Goal: Transaction & Acquisition: Purchase product/service

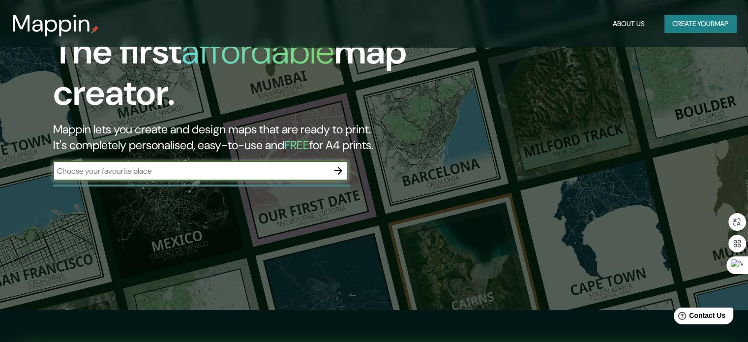
scroll to position [49, 0]
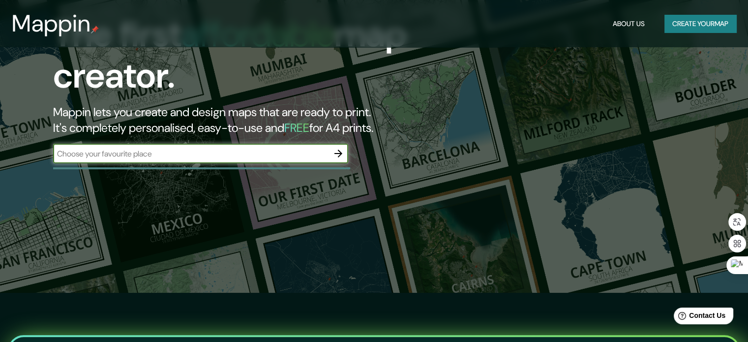
click at [208, 155] on input "text" at bounding box center [191, 153] width 276 height 11
type input "s"
type input "[GEOGRAPHIC_DATA]"
click at [339, 157] on icon "button" at bounding box center [339, 154] width 8 height 8
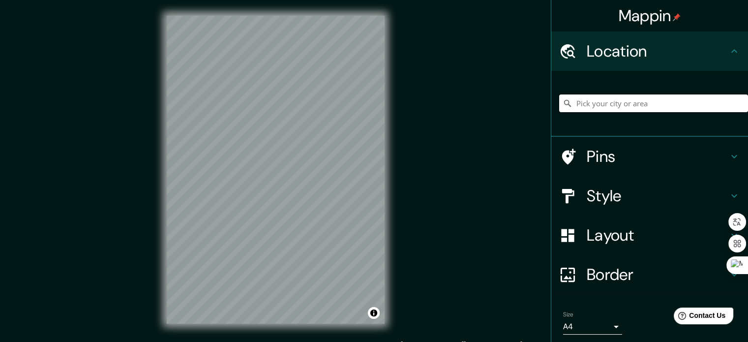
click at [591, 106] on input "Pick your city or area" at bounding box center [654, 103] width 189 height 18
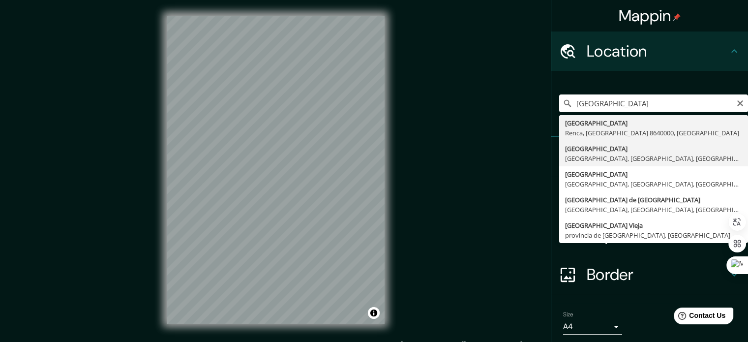
type input "[GEOGRAPHIC_DATA], [GEOGRAPHIC_DATA], [GEOGRAPHIC_DATA], [GEOGRAPHIC_DATA]"
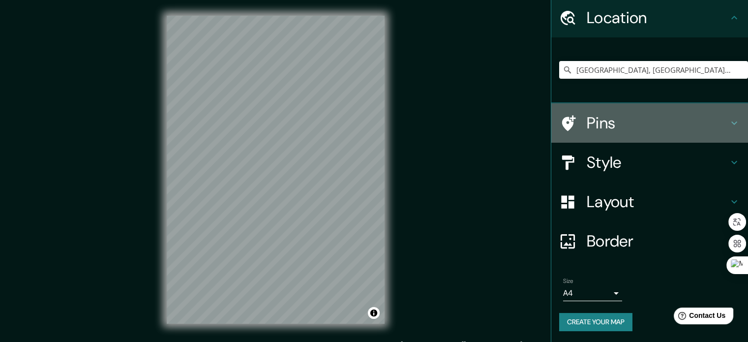
click at [613, 128] on h4 "Pins" at bounding box center [658, 123] width 142 height 20
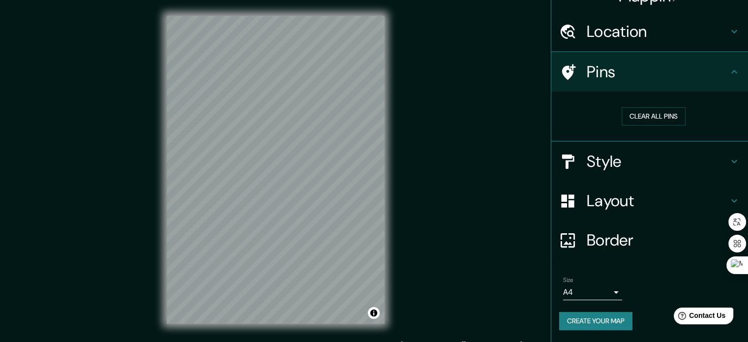
scroll to position [19, 0]
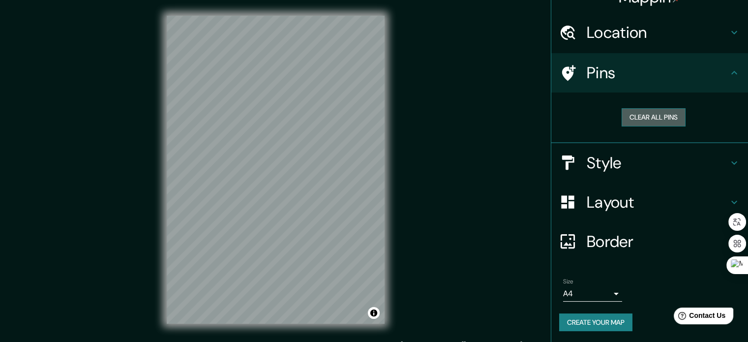
click at [641, 118] on button "Clear all pins" at bounding box center [654, 117] width 64 height 18
click at [623, 81] on h4 "Pins" at bounding box center [658, 73] width 142 height 20
click at [646, 121] on button "Clear all pins" at bounding box center [654, 117] width 64 height 18
click at [637, 202] on h4 "Layout" at bounding box center [658, 202] width 142 height 20
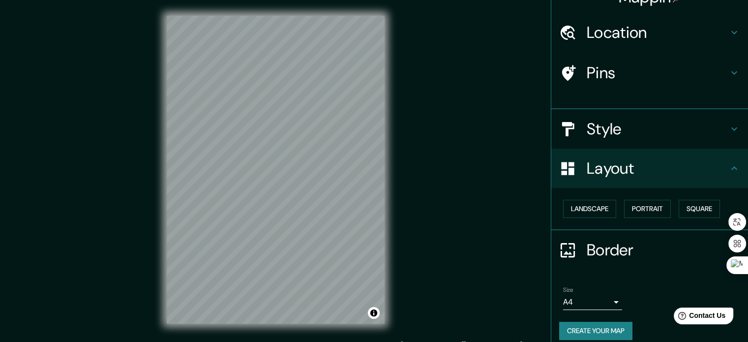
scroll to position [11, 0]
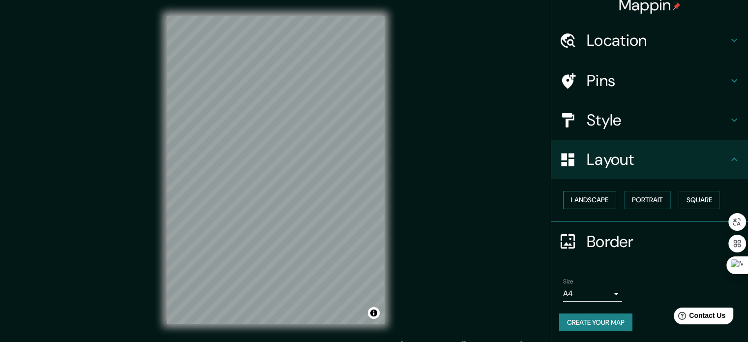
click at [594, 198] on button "Landscape" at bounding box center [589, 200] width 53 height 18
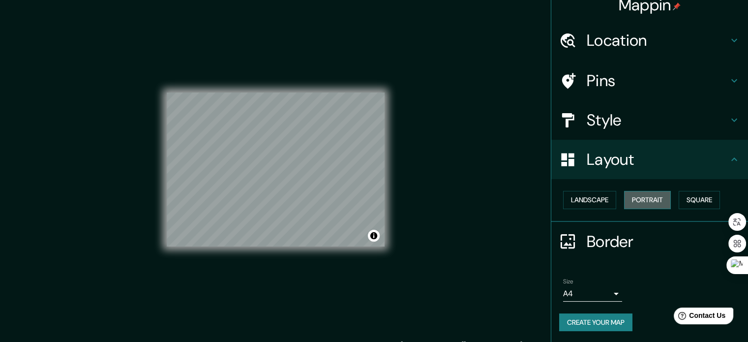
click at [627, 197] on button "Portrait" at bounding box center [647, 200] width 47 height 18
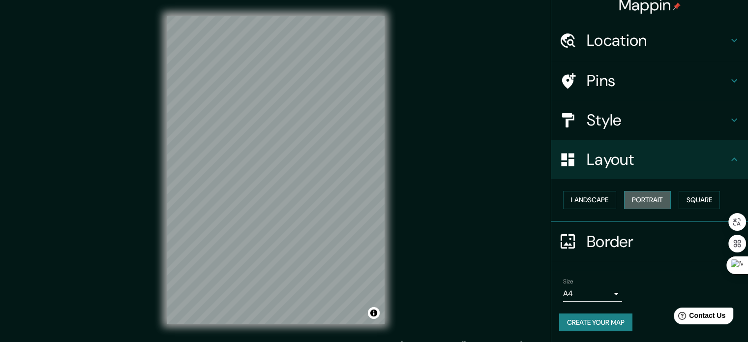
click at [665, 197] on button "Portrait" at bounding box center [647, 200] width 47 height 18
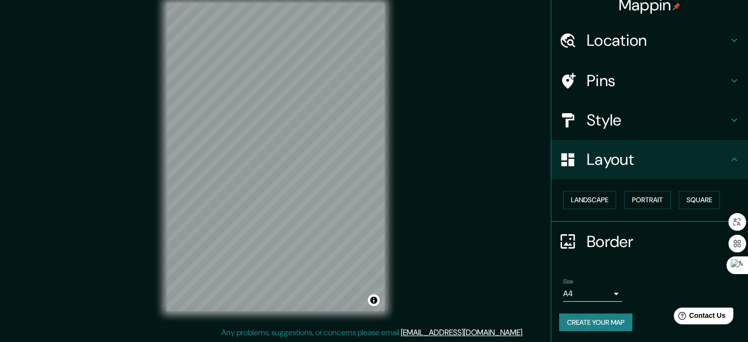
click at [615, 90] on div "Pins" at bounding box center [650, 80] width 197 height 39
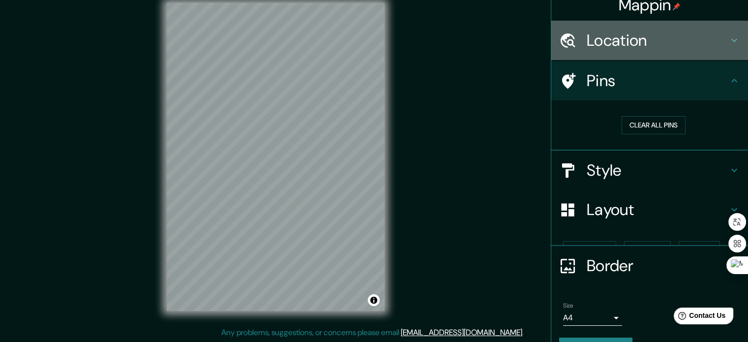
click at [626, 26] on div "Location" at bounding box center [650, 40] width 197 height 39
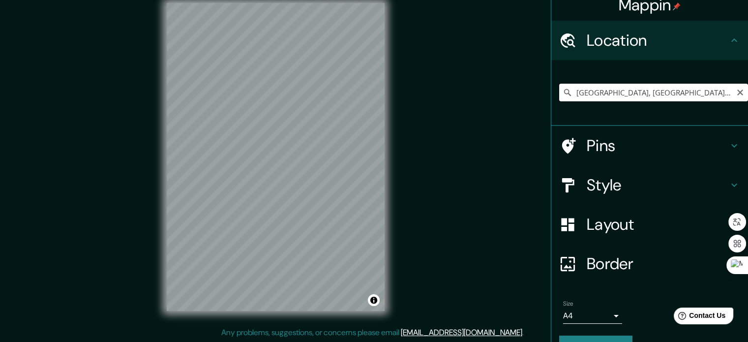
click at [602, 97] on input "[GEOGRAPHIC_DATA], [GEOGRAPHIC_DATA], [GEOGRAPHIC_DATA], [GEOGRAPHIC_DATA]" at bounding box center [654, 93] width 189 height 18
paste input "CAP Drassanes"
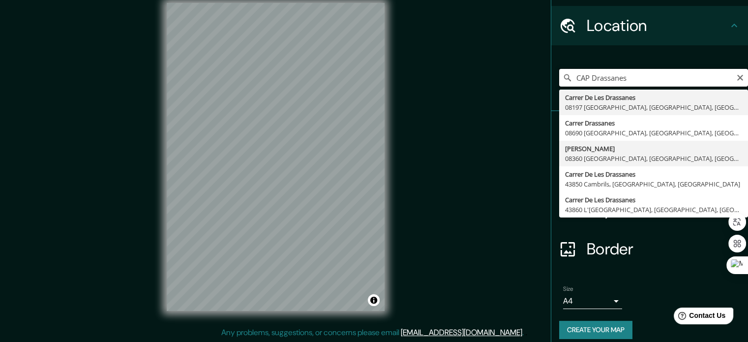
scroll to position [33, 0]
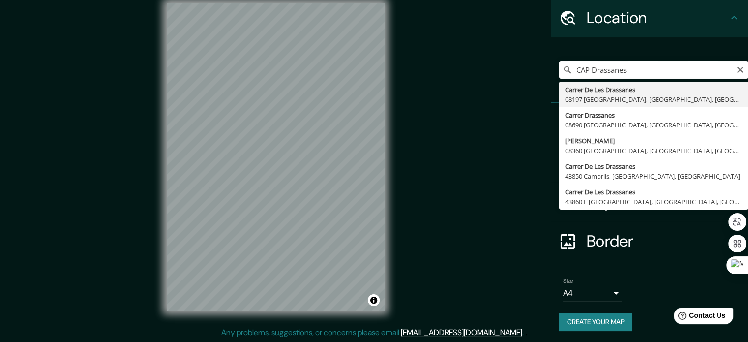
click at [653, 68] on input "CAP Drassanes" at bounding box center [654, 70] width 189 height 18
click at [660, 40] on div "CAP Drassanes Carrer [GEOGRAPHIC_DATA] 08197 [GEOGRAPHIC_DATA], [GEOGRAPHIC_DAT…" at bounding box center [650, 70] width 197 height 66
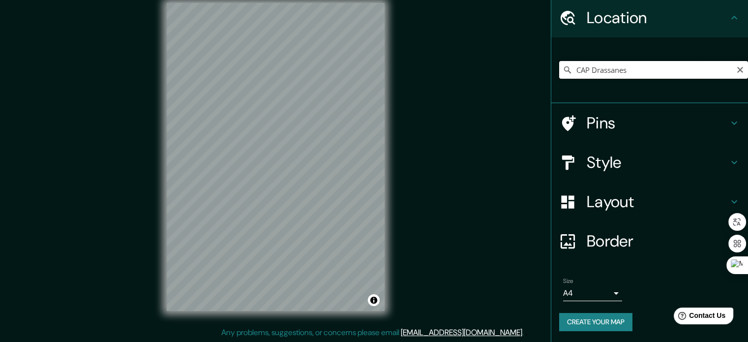
click at [584, 68] on input "CAP Drassanes" at bounding box center [654, 70] width 189 height 18
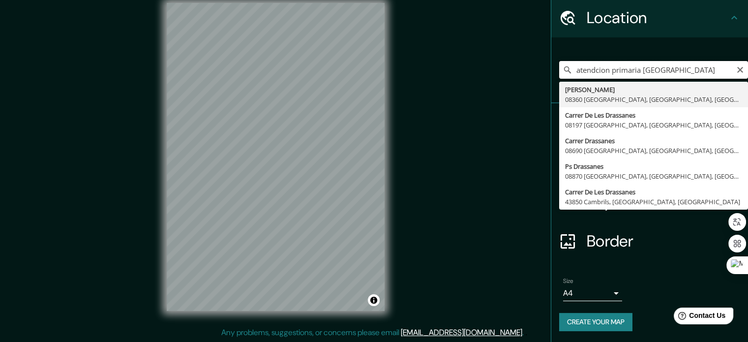
click at [594, 70] on input "atendcion primaria [GEOGRAPHIC_DATA]" at bounding box center [654, 70] width 189 height 18
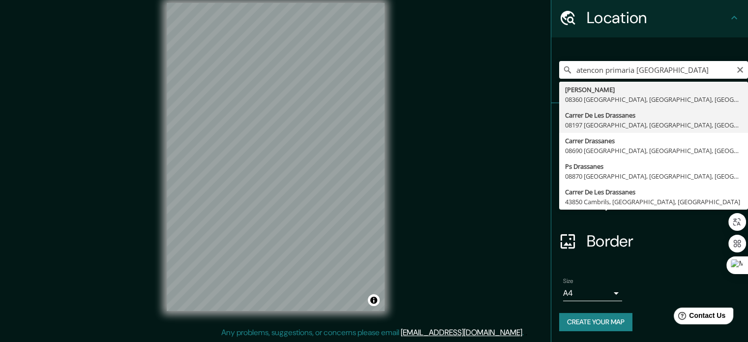
type input "Carrer [GEOGRAPHIC_DATA], 08197 [GEOGRAPHIC_DATA], [GEOGRAPHIC_DATA], [GEOGRAPH…"
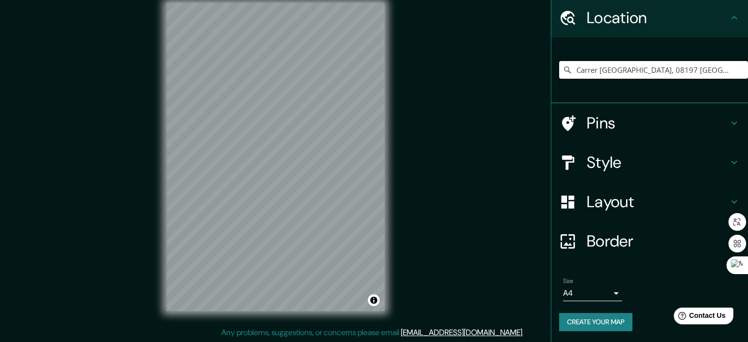
scroll to position [0, 0]
click at [617, 70] on input "Carrer [GEOGRAPHIC_DATA], 08197 [GEOGRAPHIC_DATA], [GEOGRAPHIC_DATA], [GEOGRAPH…" at bounding box center [654, 70] width 189 height 18
